Goal: Task Accomplishment & Management: Use online tool/utility

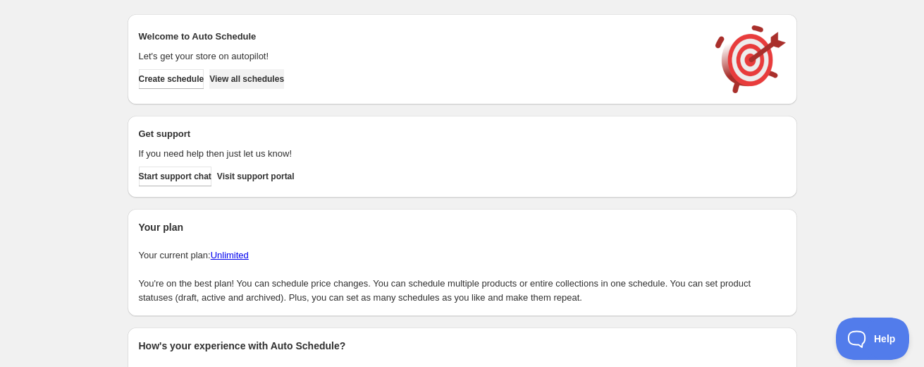
click at [284, 82] on span "View all schedules" at bounding box center [246, 78] width 75 height 11
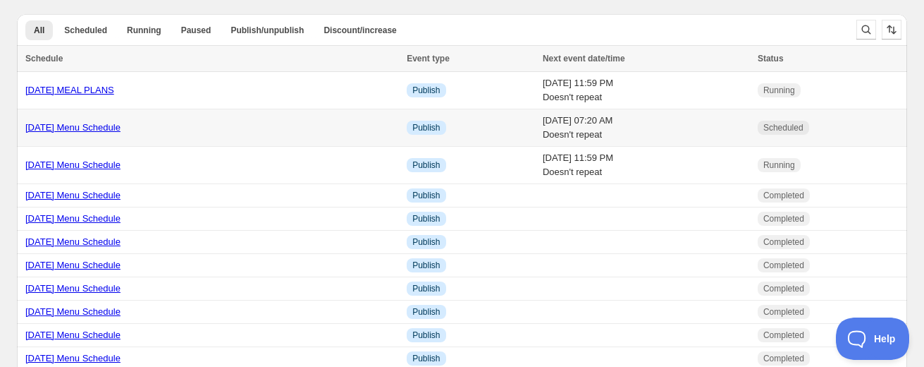
click at [107, 128] on link "[DATE] Menu Schedule" at bounding box center [72, 127] width 95 height 11
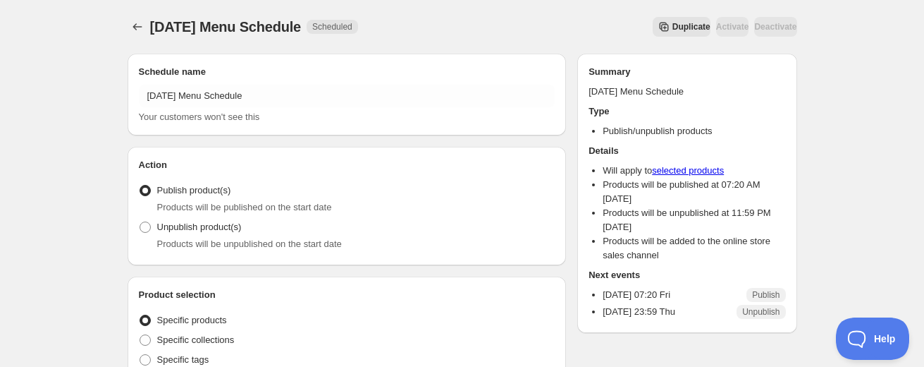
click at [673, 27] on span "Duplicate" at bounding box center [692, 26] width 38 height 11
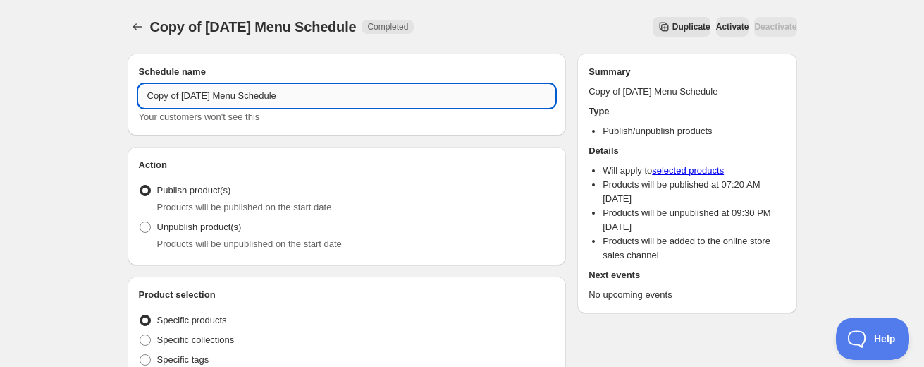
click at [195, 101] on input "Copy of 8/22/25 Menu Schedule" at bounding box center [347, 96] width 417 height 23
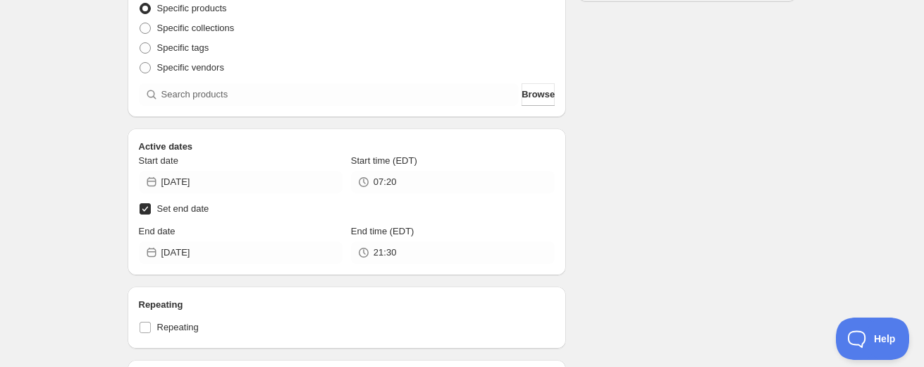
scroll to position [313, 0]
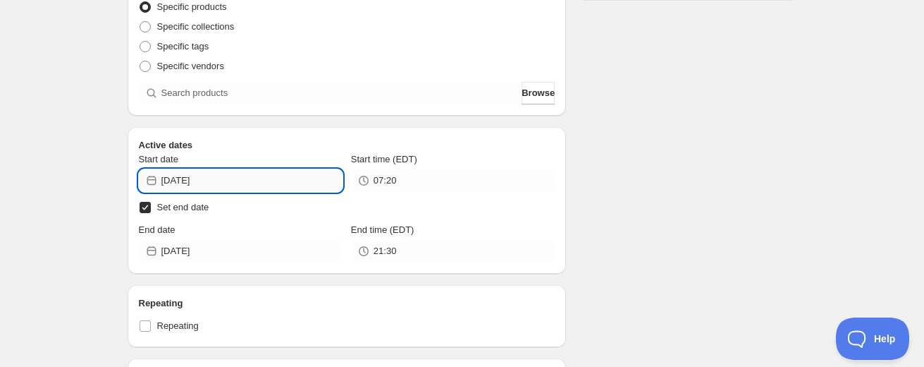
click at [195, 188] on input "[DATE]" at bounding box center [251, 180] width 181 height 23
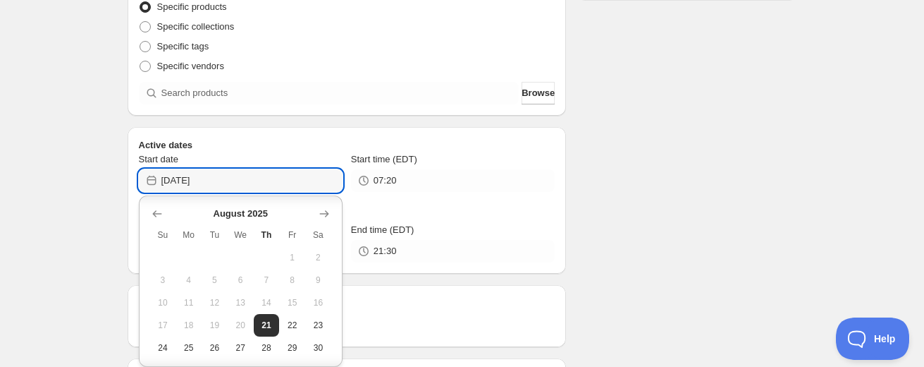
scroll to position [25, 0]
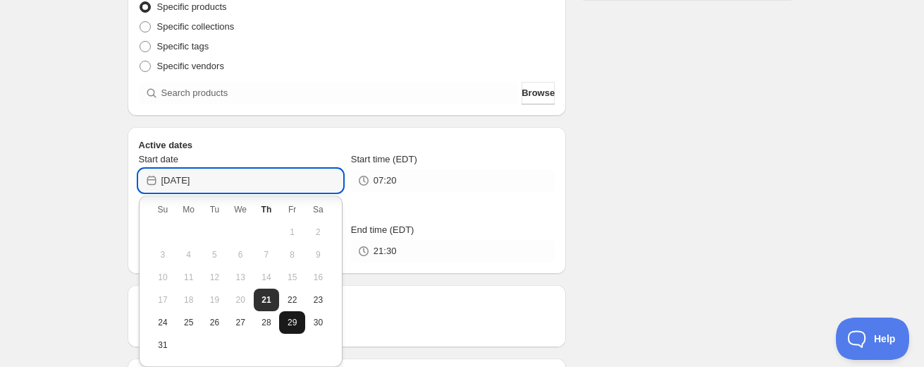
click at [292, 319] on span "29" at bounding box center [292, 322] width 15 height 11
type input "2025-08-29"
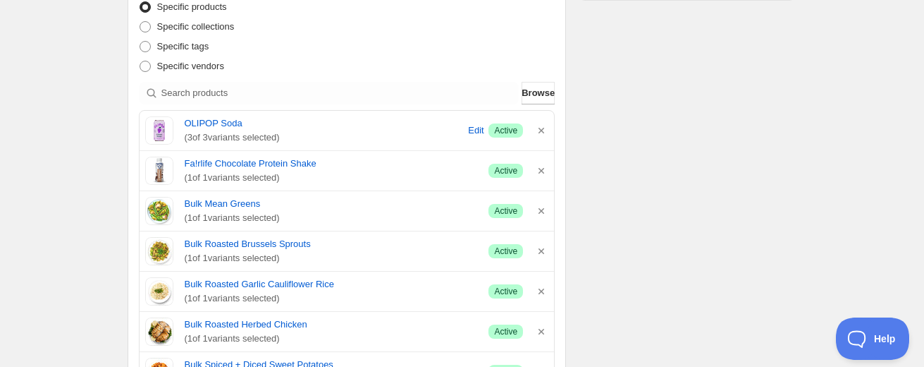
scroll to position [0, 0]
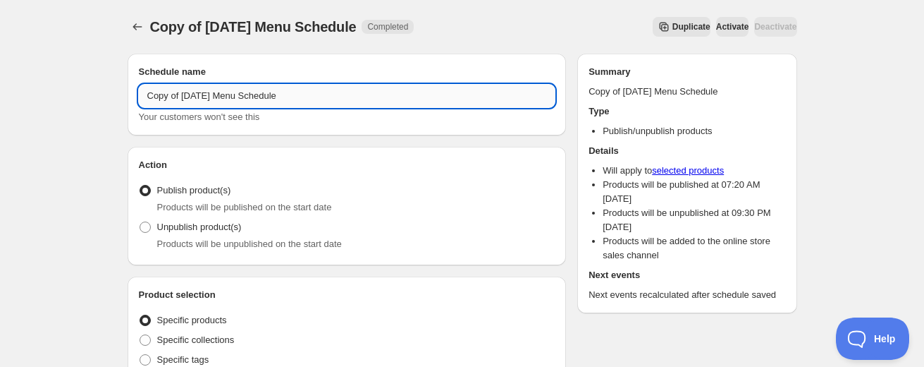
click at [201, 97] on input "Copy of 8/22/25 Menu Schedule" at bounding box center [347, 96] width 417 height 23
click at [181, 92] on input "Copy of 8/29/25 Menu Schedule" at bounding box center [347, 96] width 417 height 23
drag, startPoint x: 184, startPoint y: 99, endPoint x: 140, endPoint y: 99, distance: 44.4
click at [140, 99] on input "Copy of 8/29/25 Menu Schedule" at bounding box center [347, 96] width 417 height 23
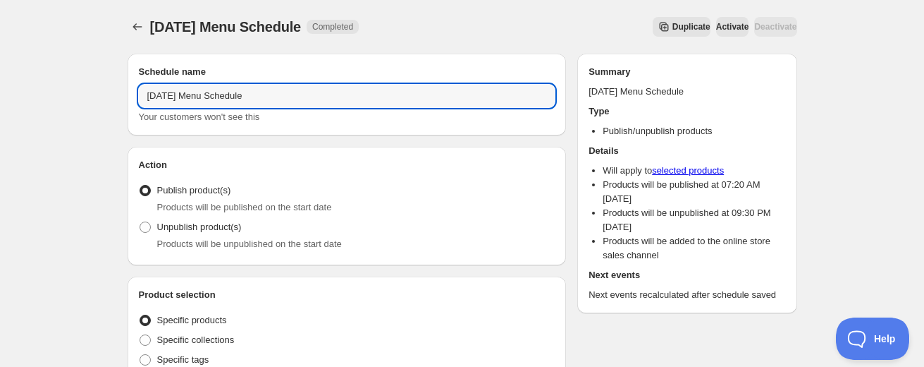
type input "[DATE] Menu Schedule"
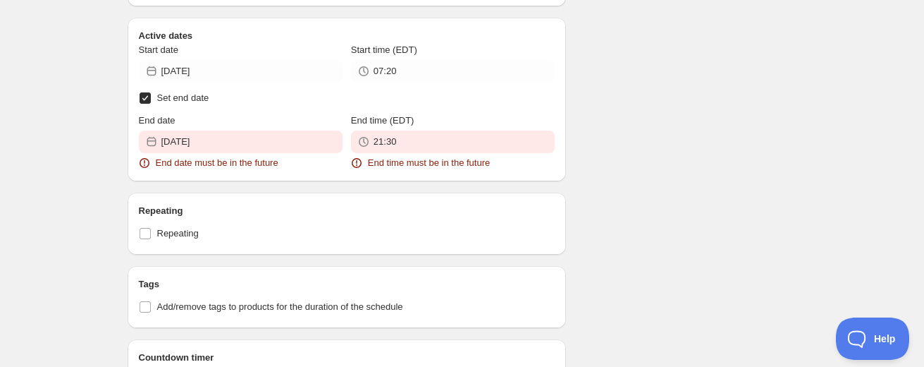
scroll to position [850, 0]
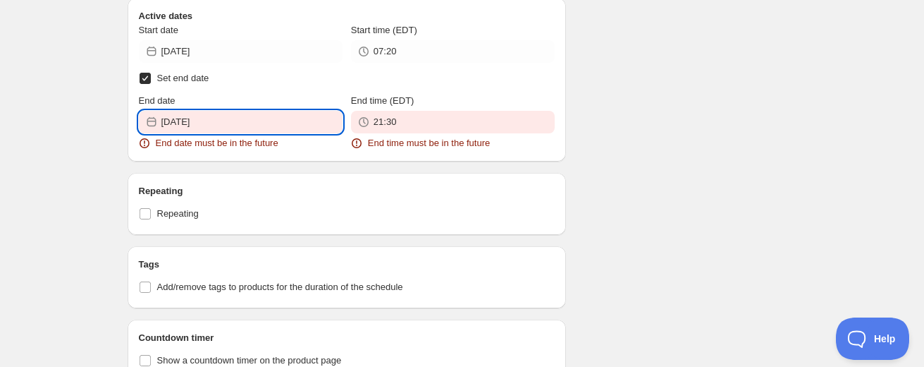
click at [198, 111] on input "2025-08-19" at bounding box center [251, 122] width 181 height 23
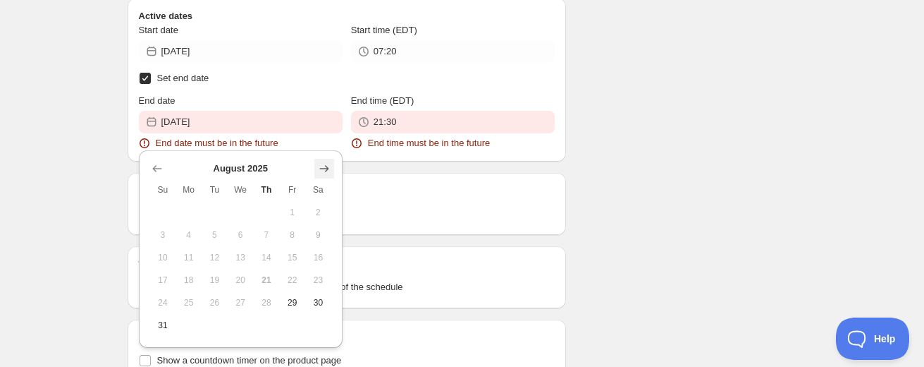
click at [324, 168] on icon "Show next month, September 2025" at bounding box center [323, 168] width 9 height 7
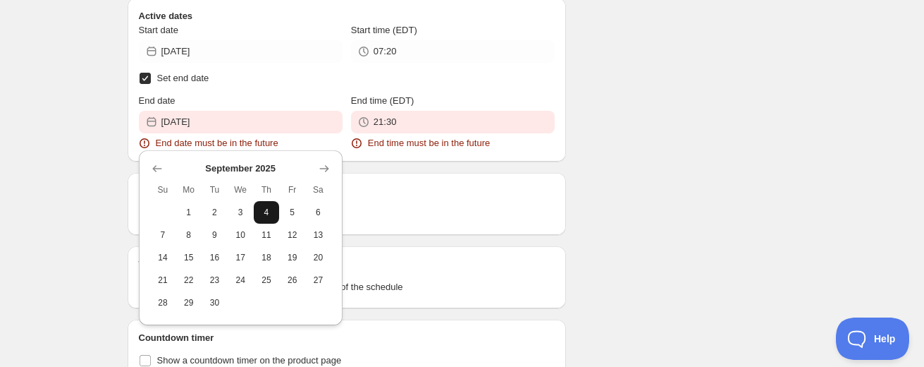
click at [272, 209] on span "4" at bounding box center [266, 212] width 15 height 11
type input "2025-09-04"
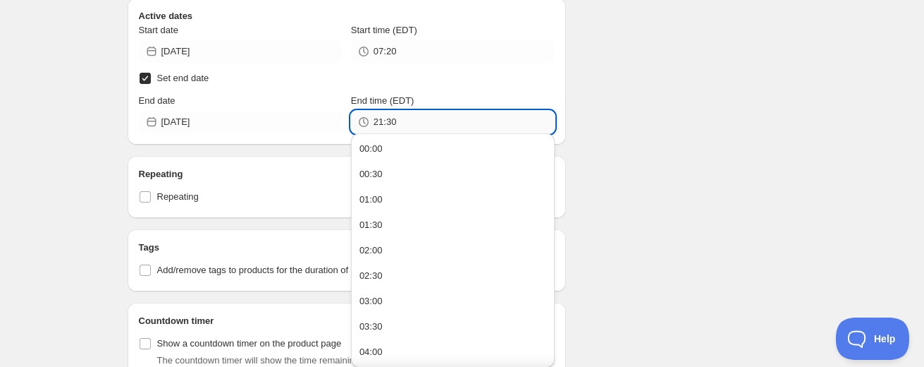
click at [399, 114] on input "21:30" at bounding box center [464, 122] width 181 height 23
type input "23:59"
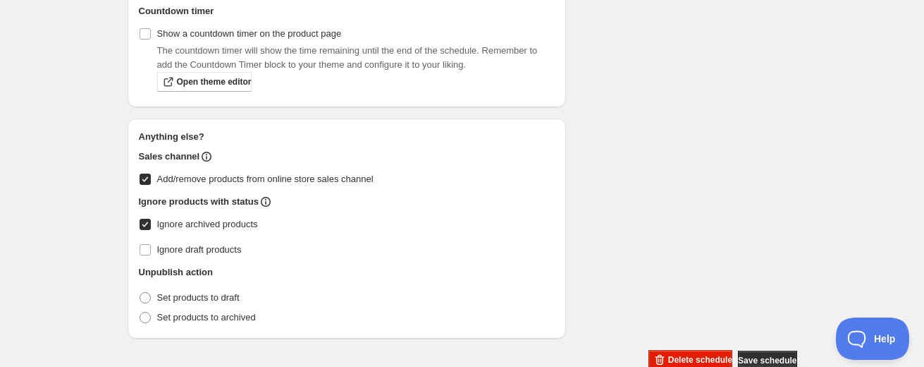
scroll to position [1161, 0]
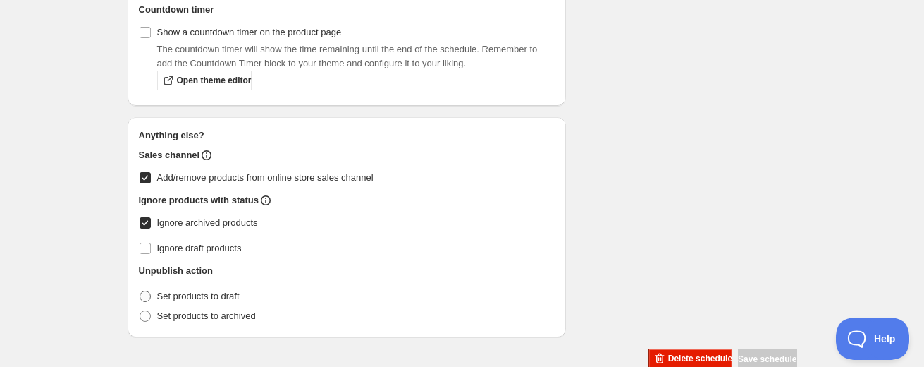
click at [165, 295] on span "Set products to draft" at bounding box center [198, 296] width 82 height 11
click at [140, 291] on input "Set products to draft" at bounding box center [140, 291] width 1 height 1
radio input "true"
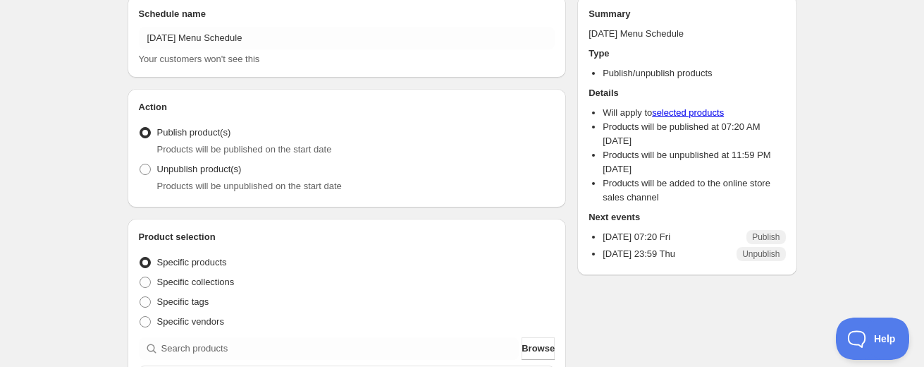
scroll to position [0, 0]
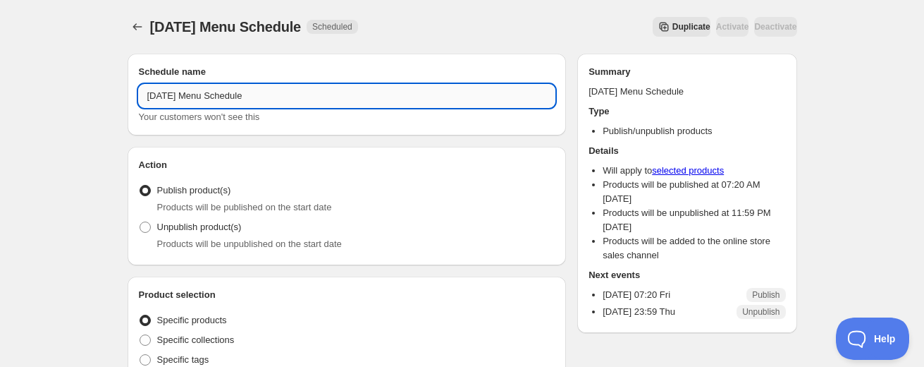
click at [279, 92] on input "[DATE] Menu Schedule" at bounding box center [347, 96] width 417 height 23
type input "[DATE] Menu Schedule"
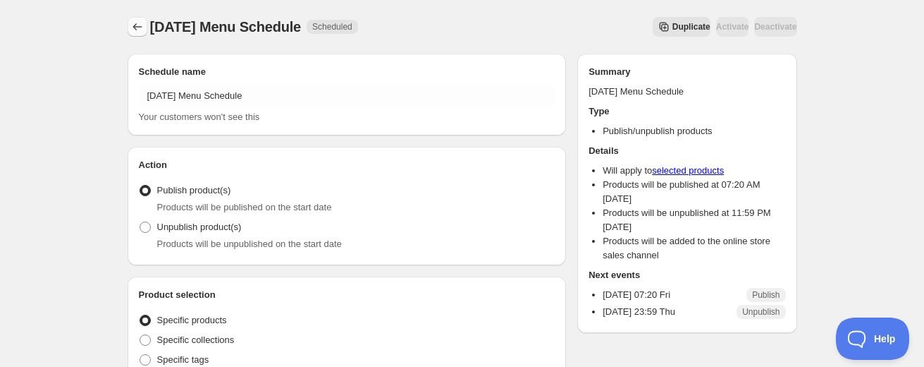
click at [135, 26] on icon "Schedules" at bounding box center [137, 27] width 14 height 14
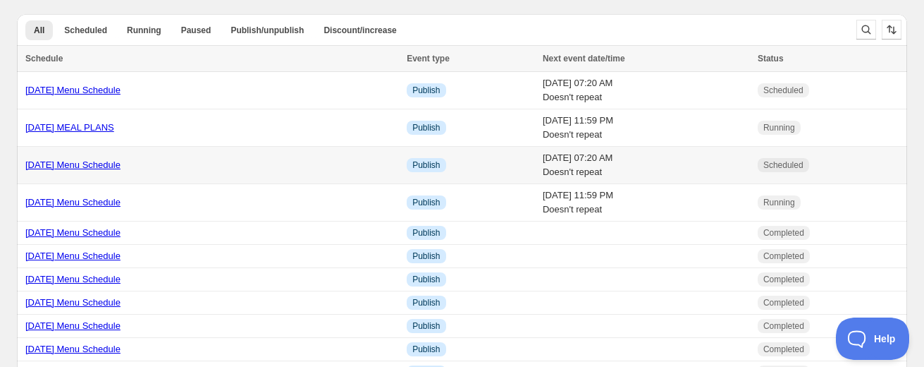
click at [80, 164] on link "[DATE] Menu Schedule" at bounding box center [72, 164] width 95 height 11
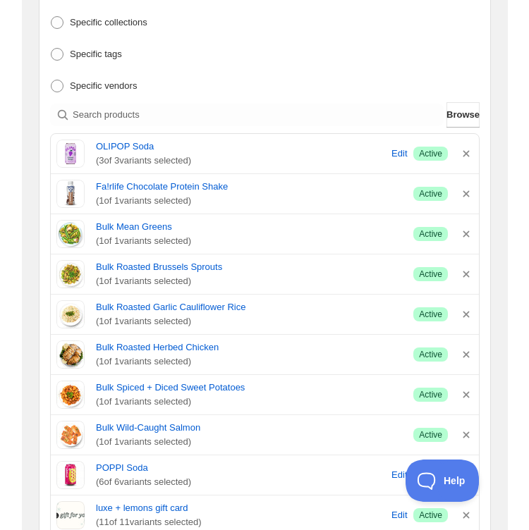
scroll to position [322, 0]
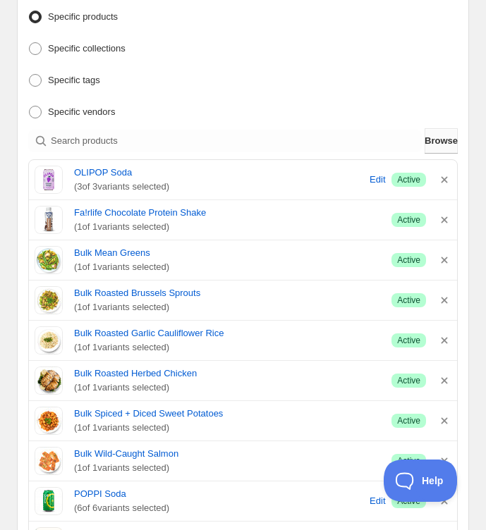
click at [431, 141] on span "Browse" at bounding box center [440, 141] width 33 height 14
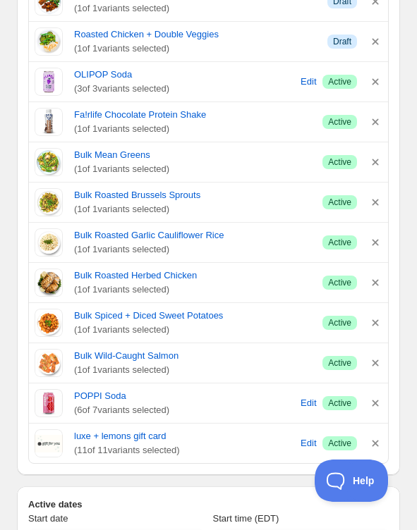
scroll to position [1490, 0]
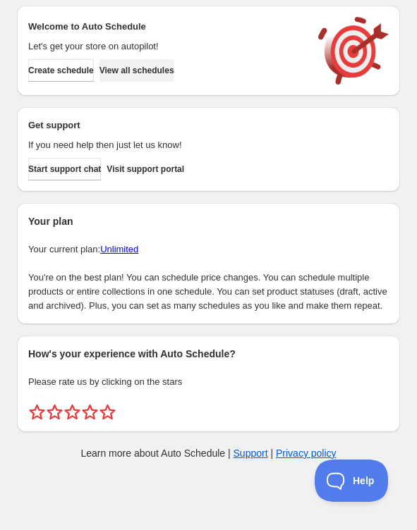
click at [162, 71] on span "View all schedules" at bounding box center [136, 70] width 75 height 11
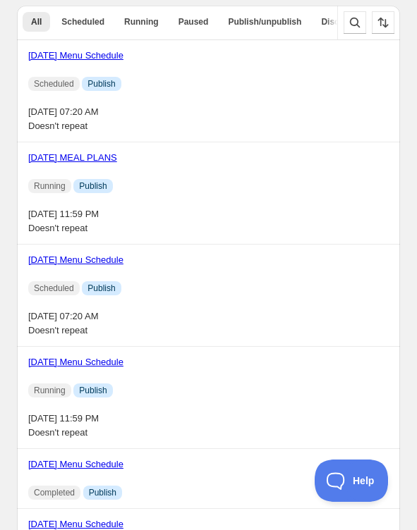
click at [59, 259] on link "[DATE] Menu Schedule" at bounding box center [75, 260] width 95 height 11
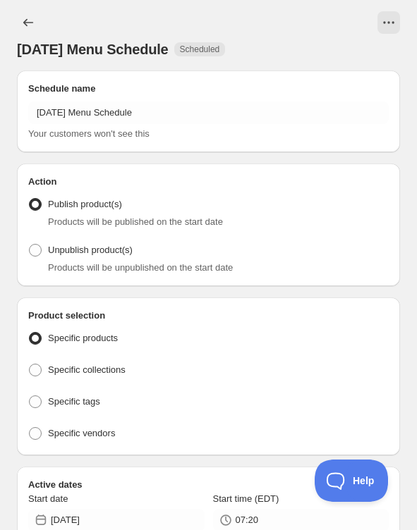
radio input "true"
checkbox input "true"
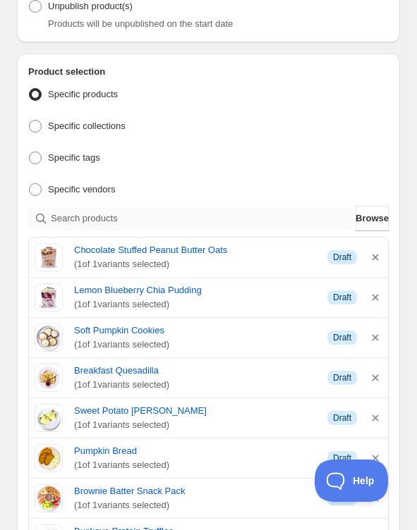
scroll to position [249, 0]
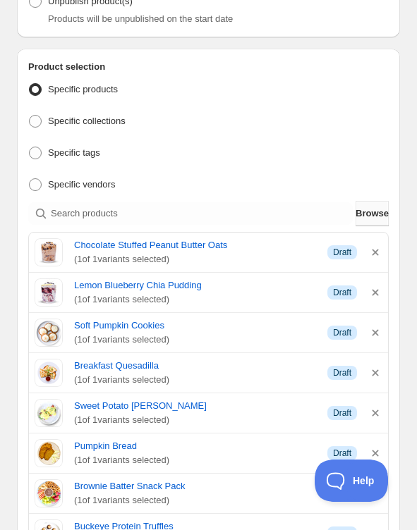
click at [368, 208] on span "Browse" at bounding box center [371, 214] width 33 height 14
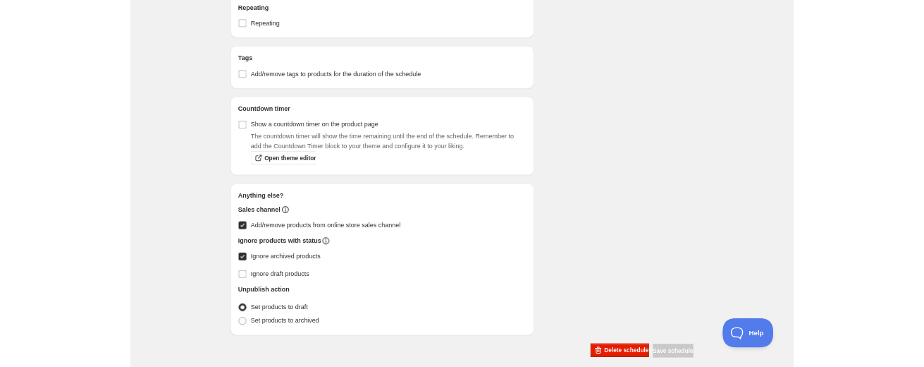
scroll to position [2343, 0]
